Goal: Task Accomplishment & Management: Manage account settings

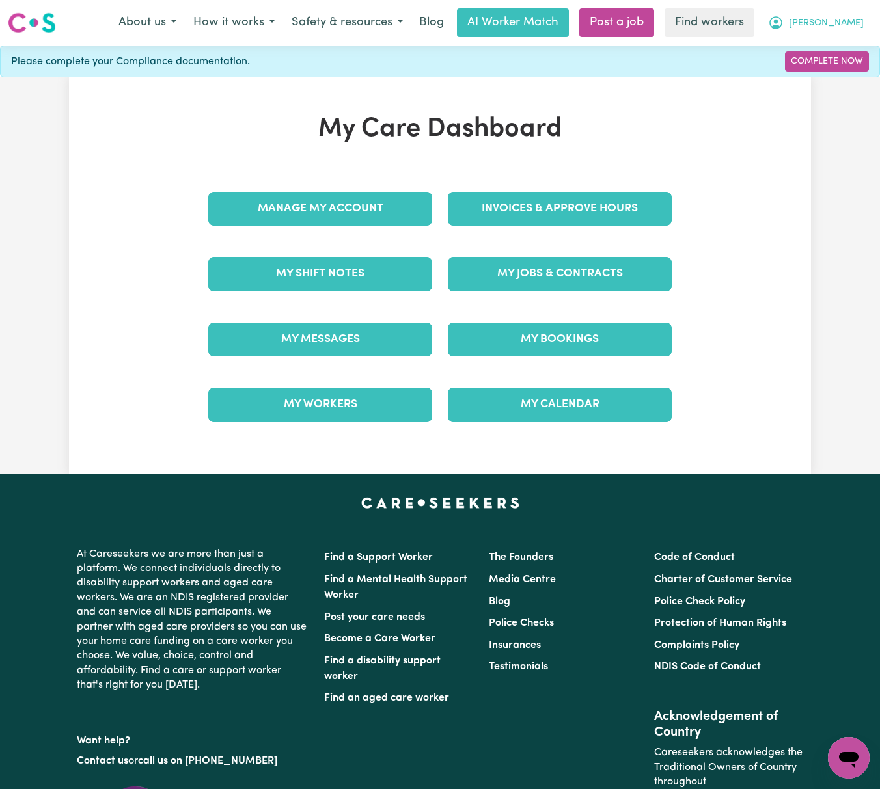
click at [847, 29] on span "[PERSON_NAME]" at bounding box center [826, 23] width 75 height 14
click at [850, 77] on link "Logout" at bounding box center [820, 74] width 103 height 25
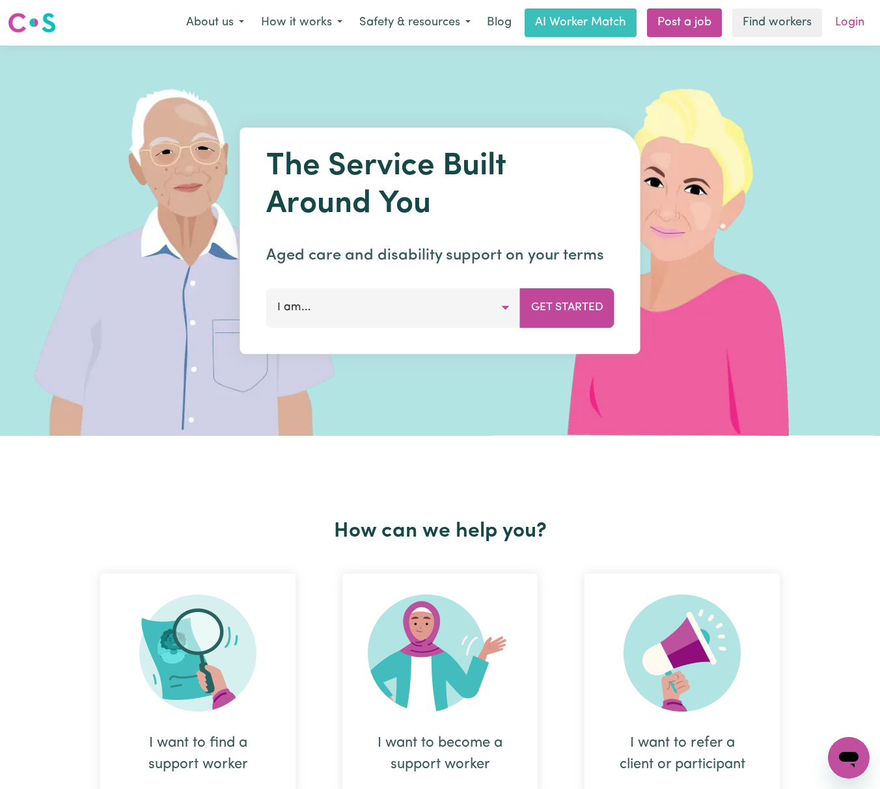
click at [854, 21] on link "Login" at bounding box center [849, 22] width 45 height 29
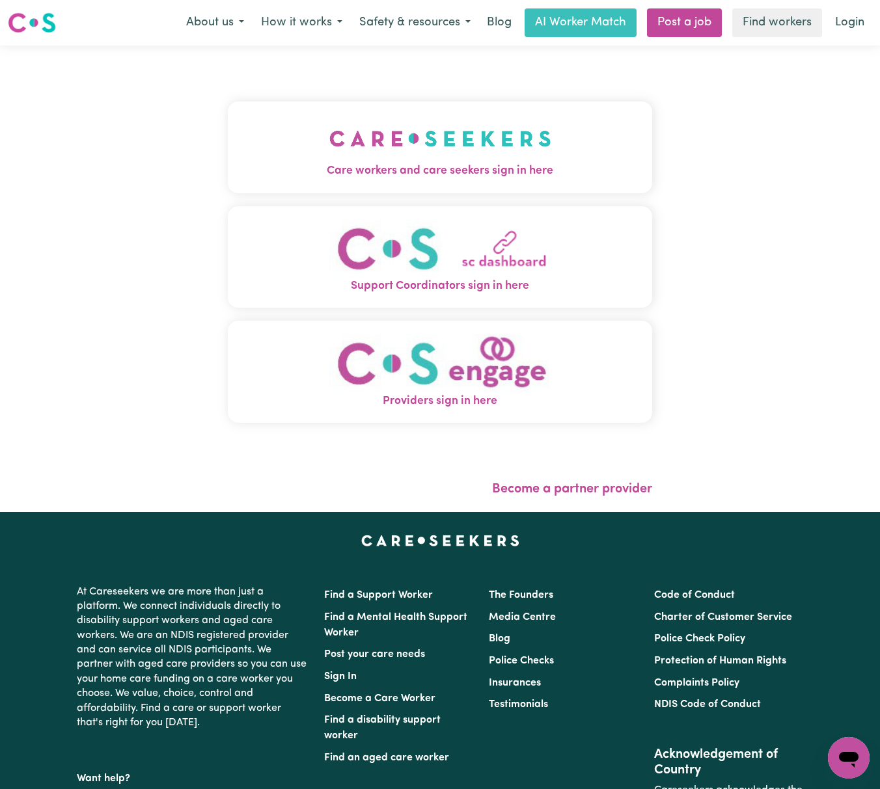
click at [377, 128] on img "Care workers and care seekers sign in here" at bounding box center [440, 139] width 222 height 48
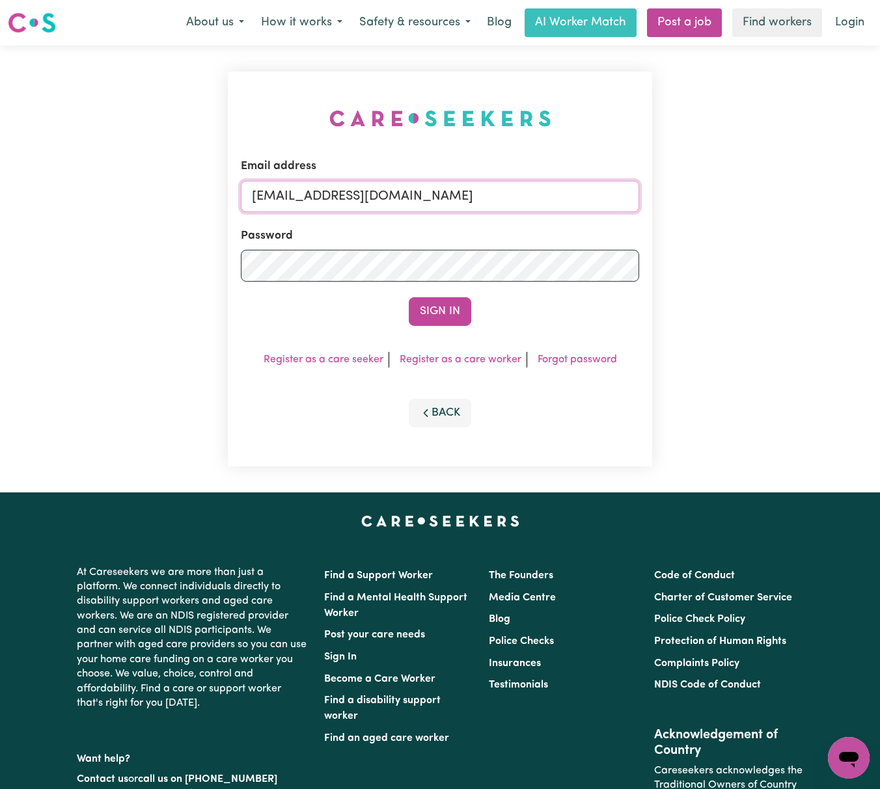
drag, startPoint x: 401, startPoint y: 193, endPoint x: 397, endPoint y: 210, distance: 16.7
click at [401, 193] on input "[EMAIL_ADDRESS][DOMAIN_NAME]" at bounding box center [440, 196] width 398 height 31
drag, startPoint x: 328, startPoint y: 188, endPoint x: 799, endPoint y: 190, distance: 471.1
click at [799, 190] on div "Email address [EMAIL_ADDRESS][DOMAIN_NAME] Password Sign In Register as a care …" at bounding box center [440, 269] width 880 height 447
type input "[EMAIL_ADDRESS][DOMAIN_NAME]"
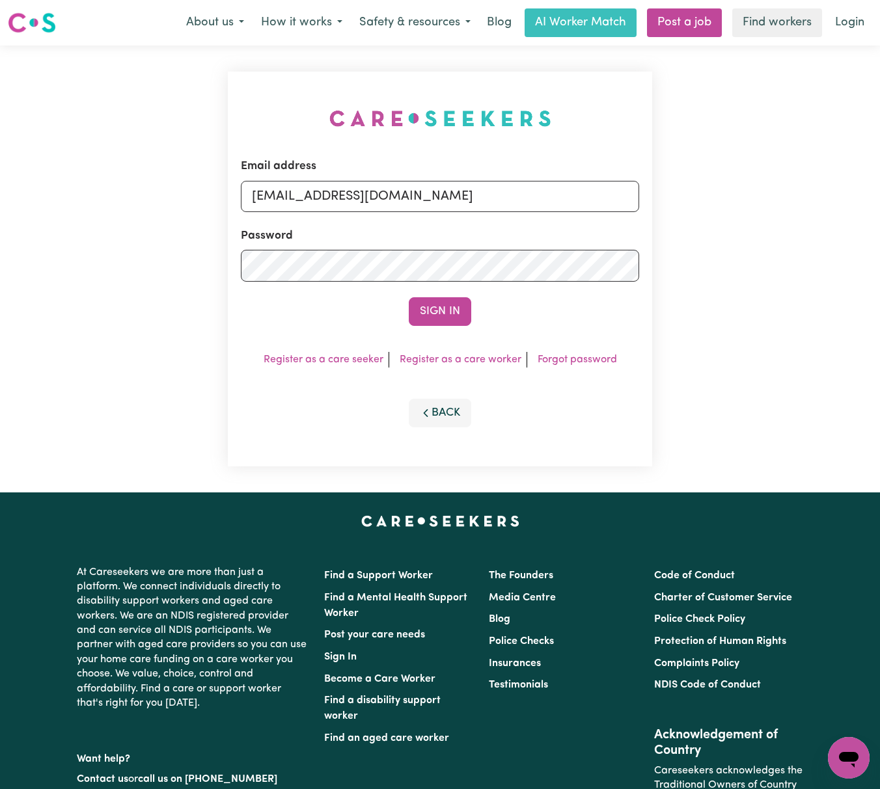
click at [409, 297] on button "Sign In" at bounding box center [440, 311] width 62 height 29
